Goal: Task Accomplishment & Management: Manage account settings

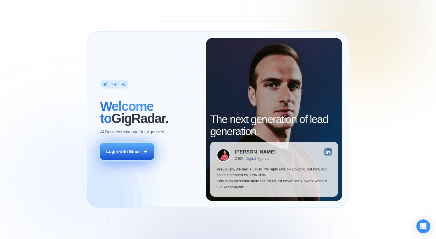
click at [135, 151] on div "Login with Email" at bounding box center [123, 152] width 35 height 6
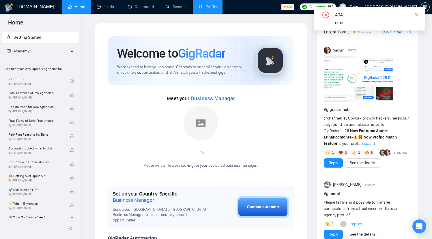
click at [206, 8] on link "Profile" at bounding box center [207, 6] width 18 height 5
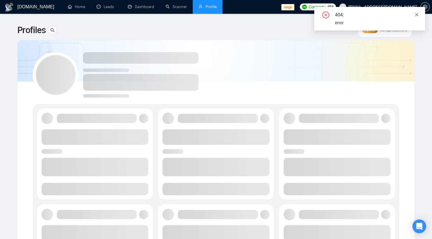
click at [416, 16] on icon "close" at bounding box center [417, 15] width 4 height 4
